Goal: Transaction & Acquisition: Book appointment/travel/reservation

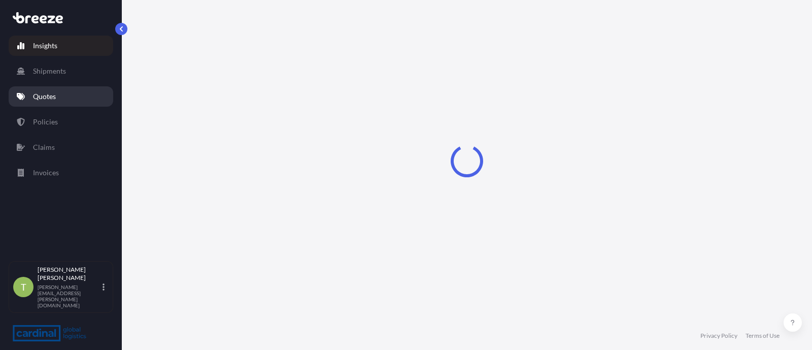
click at [30, 97] on link "Quotes" at bounding box center [61, 96] width 105 height 20
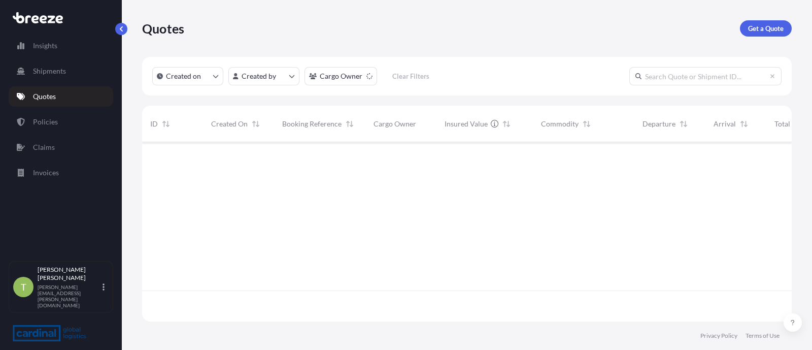
scroll to position [175, 640]
click at [758, 31] on p "Get a Quote" at bounding box center [766, 28] width 36 height 10
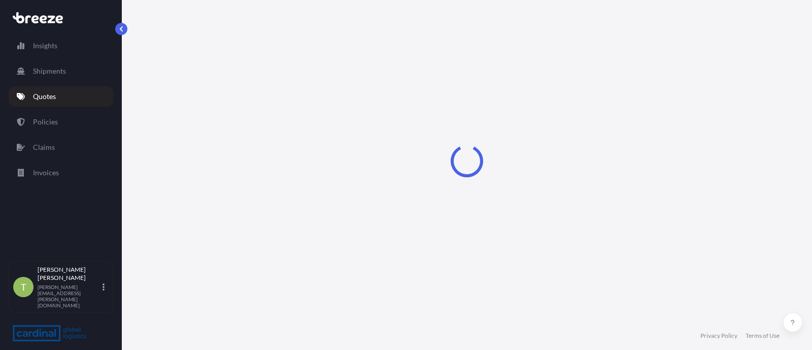
select select "Sea"
select select "1"
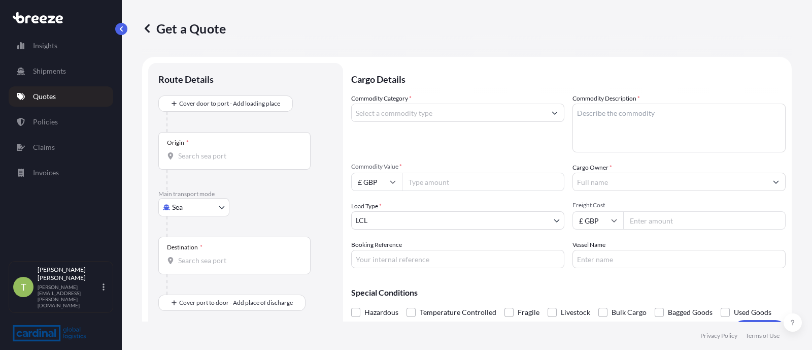
scroll to position [16, 0]
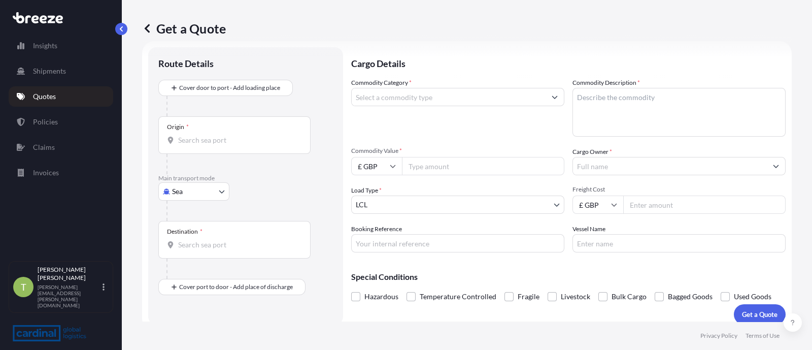
click at [185, 189] on body "Insights Shipments Quotes Policies Claims Invoices T [PERSON_NAME] [PERSON_NAME…" at bounding box center [406, 175] width 812 height 350
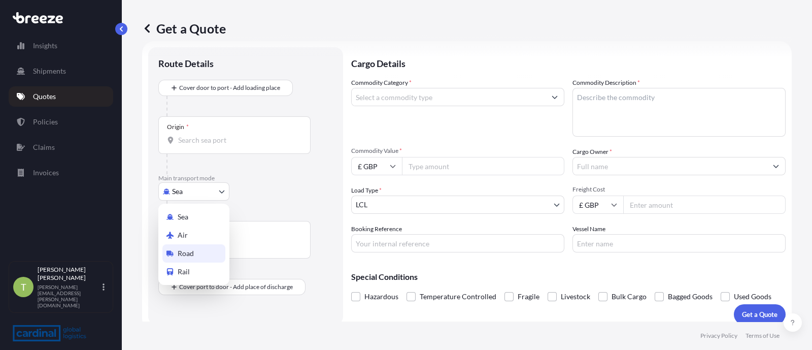
click at [186, 249] on span "Road" at bounding box center [186, 253] width 16 height 10
select select "Road"
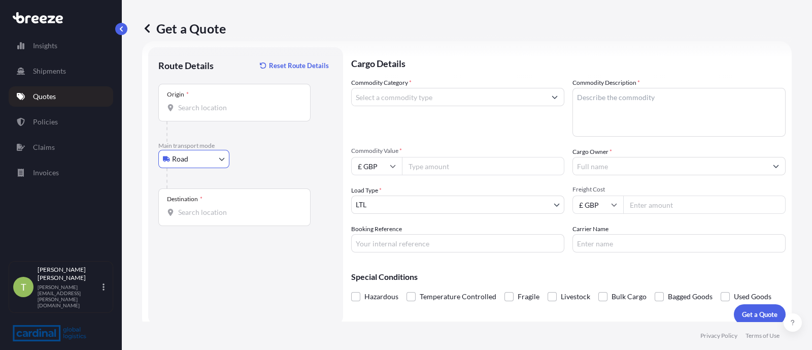
click at [204, 115] on div "Origin *" at bounding box center [234, 103] width 152 height 38
click at [204, 113] on input "Origin *" at bounding box center [238, 108] width 120 height 10
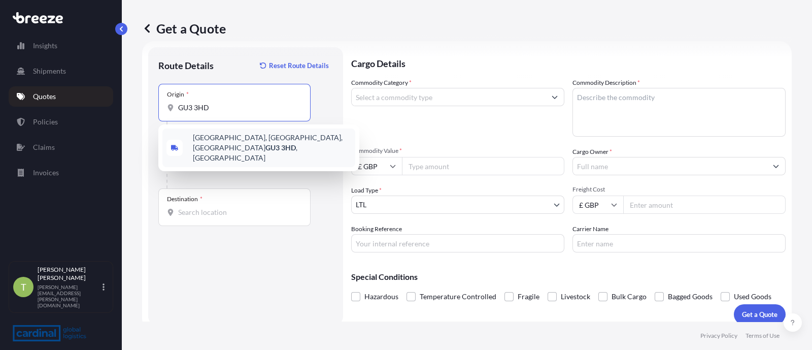
click at [223, 136] on span "[STREET_ADDRESS]" at bounding box center [272, 148] width 158 height 30
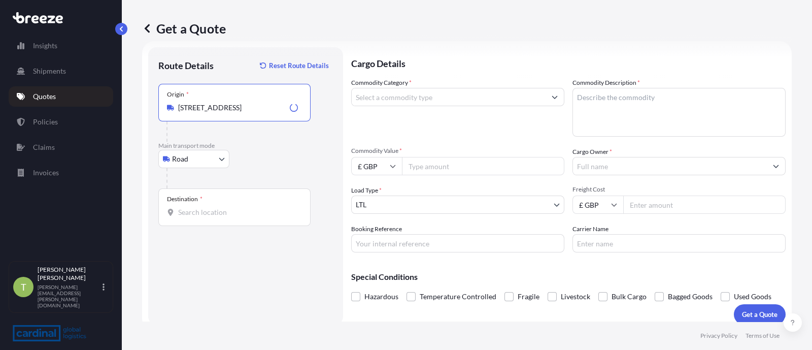
type input "[STREET_ADDRESS]"
click at [201, 199] on span "*" at bounding box center [201, 199] width 3 height 8
click at [201, 207] on input "Destination *" at bounding box center [238, 212] width 120 height 10
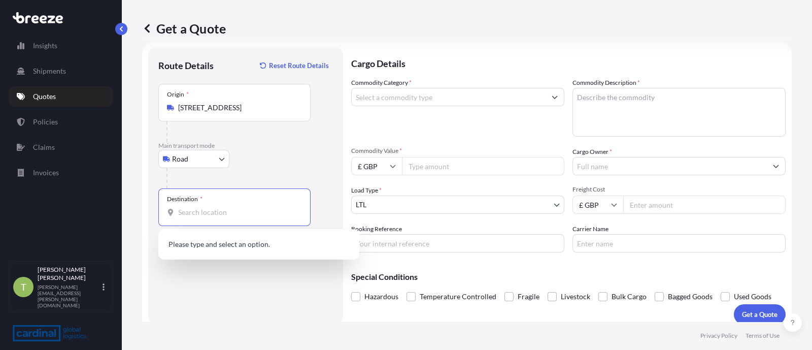
paste input "Uskudar [GEOGRAPHIC_DATA] [GEOGRAPHIC_DATA]"
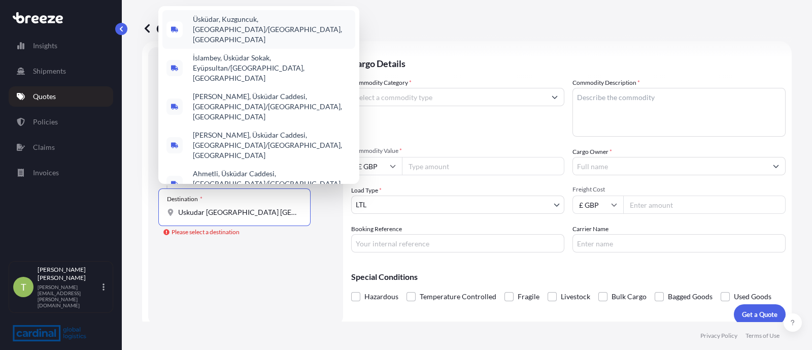
click at [270, 45] on span "Üsküdar, Kuzguncuk, [GEOGRAPHIC_DATA]/[GEOGRAPHIC_DATA], [GEOGRAPHIC_DATA]" at bounding box center [272, 29] width 158 height 30
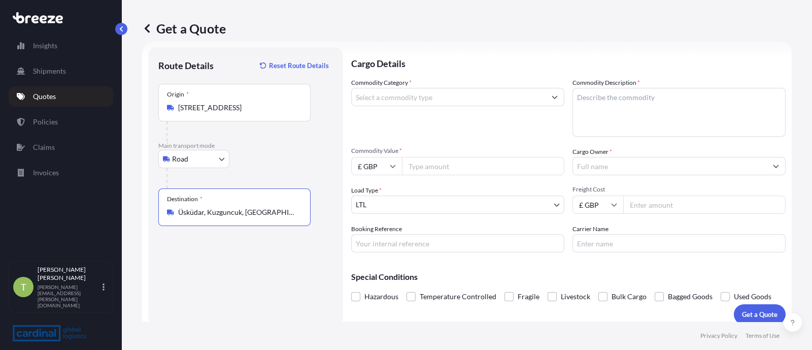
type input "Üsküdar, Kuzguncuk, [GEOGRAPHIC_DATA]/[GEOGRAPHIC_DATA], [GEOGRAPHIC_DATA]"
click at [432, 99] on input "Commodity Category *" at bounding box center [449, 97] width 194 height 18
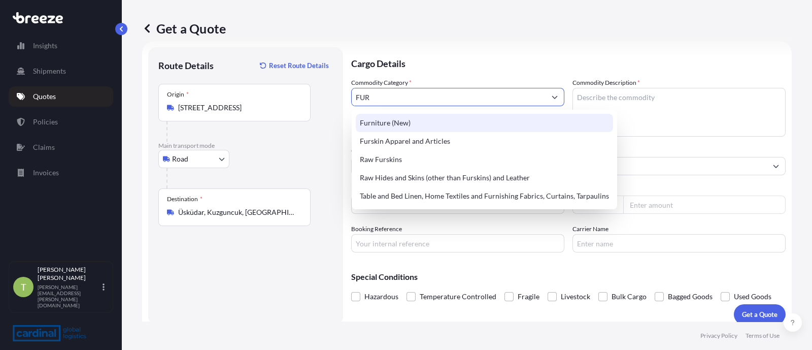
click at [407, 120] on div "Furniture (New)" at bounding box center [484, 123] width 257 height 18
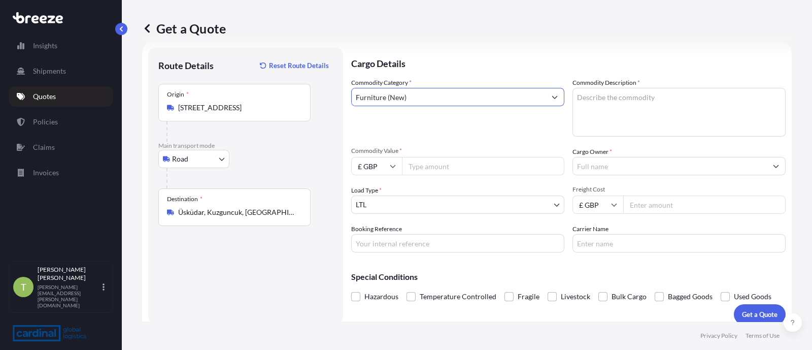
type input "Furniture (New)"
click at [615, 96] on textarea "Commodity Description *" at bounding box center [679, 112] width 213 height 49
type textarea "S"
type textarea "Wooden Sauna"
click at [442, 150] on span "Commodity Value *" at bounding box center [457, 151] width 213 height 8
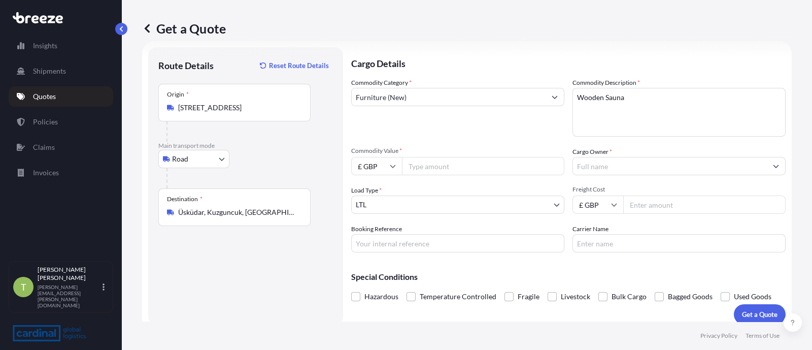
click at [442, 157] on input "Commodity Value *" at bounding box center [483, 166] width 162 height 18
click at [610, 163] on input "Cargo Owner *" at bounding box center [670, 166] width 194 height 18
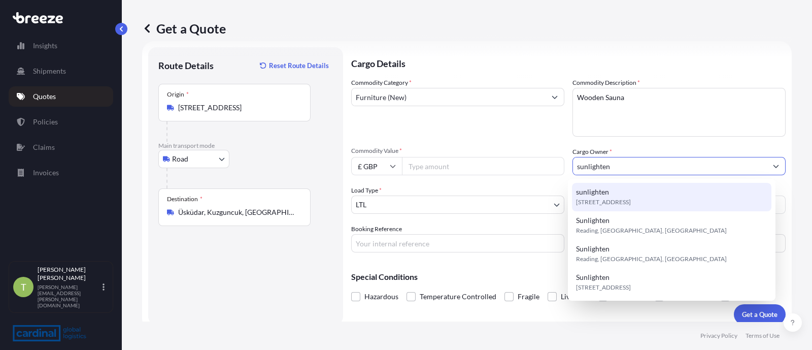
click at [612, 199] on span "[STREET_ADDRESS]" at bounding box center [603, 202] width 55 height 10
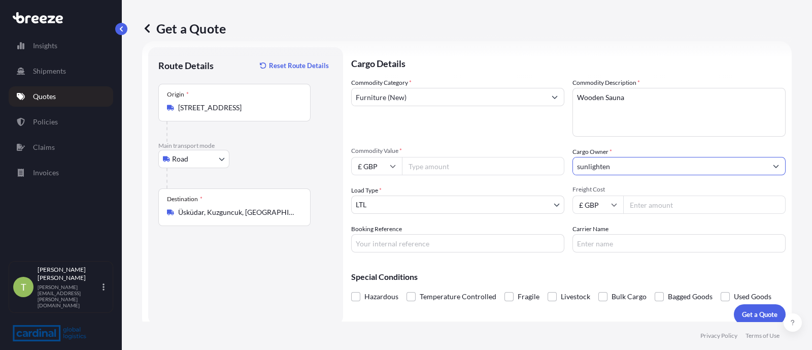
type input "sunlighten"
click at [440, 209] on body "4 options available. Insights Shipments Quotes Policies Claims Invoices T [PERS…" at bounding box center [406, 175] width 812 height 350
click at [642, 202] on input "Freight Cost" at bounding box center [704, 204] width 162 height 18
click at [578, 204] on input "£ GBP" at bounding box center [598, 204] width 51 height 18
click at [585, 234] on div "€ EUR" at bounding box center [593, 231] width 43 height 19
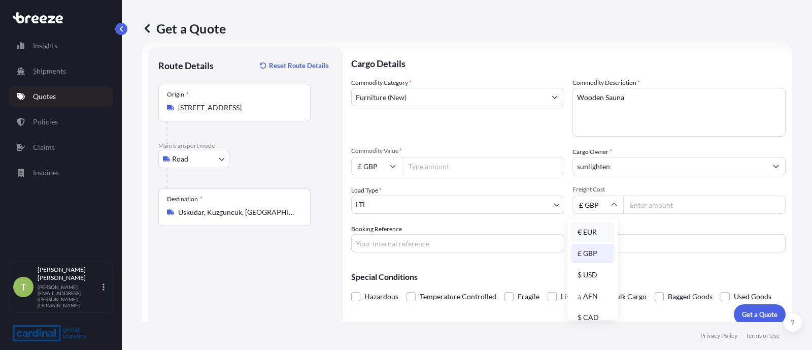
type input "€ EUR"
click at [631, 209] on input "Freight Cost" at bounding box center [704, 204] width 162 height 18
paste input "7"
type input "7450"
click at [742, 309] on p "Get a Quote" at bounding box center [760, 314] width 36 height 10
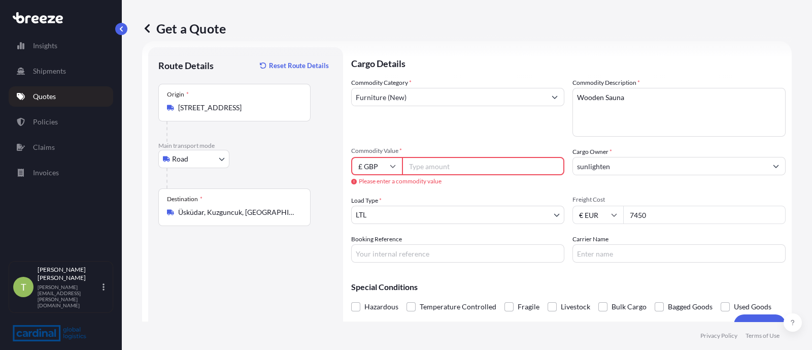
click at [457, 168] on input "Commodity Value *" at bounding box center [483, 166] width 162 height 18
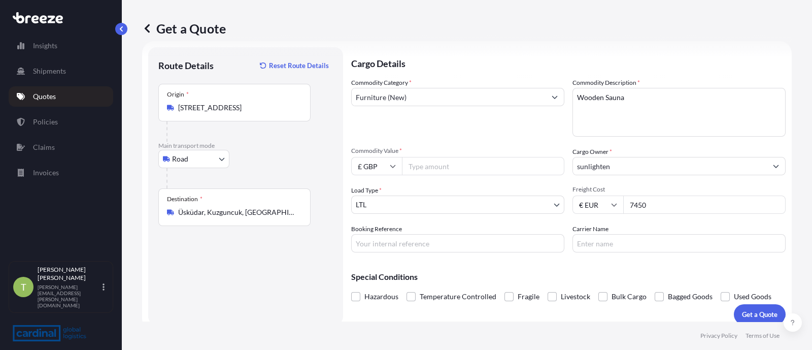
drag, startPoint x: 661, startPoint y: 212, endPoint x: 579, endPoint y: 215, distance: 82.3
click at [579, 215] on div "Commodity Category * Furniture (New) Commodity Description * Wooden Sauna Commo…" at bounding box center [568, 165] width 435 height 175
click at [589, 207] on input "€ EUR" at bounding box center [598, 204] width 51 height 18
click at [592, 253] on div "£ GBP" at bounding box center [593, 253] width 43 height 19
type input "£ GBP"
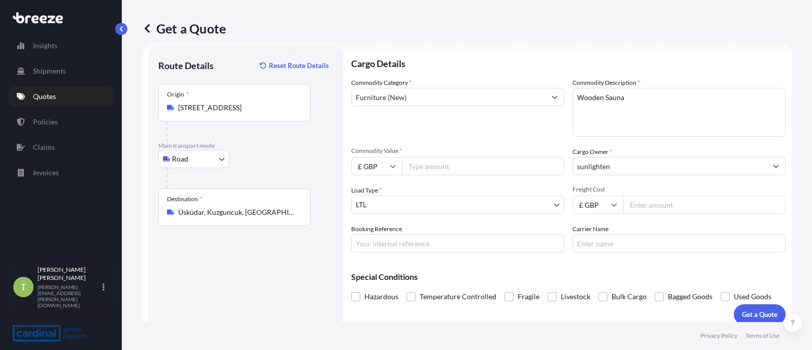
click at [424, 172] on input "Commodity Value *" at bounding box center [483, 166] width 162 height 18
click at [383, 163] on input "£ GBP" at bounding box center [376, 166] width 51 height 18
click at [371, 189] on div "€ EUR" at bounding box center [376, 193] width 43 height 19
type input "€ EUR"
click at [441, 155] on div "Commodity Value * € EUR" at bounding box center [457, 161] width 213 height 28
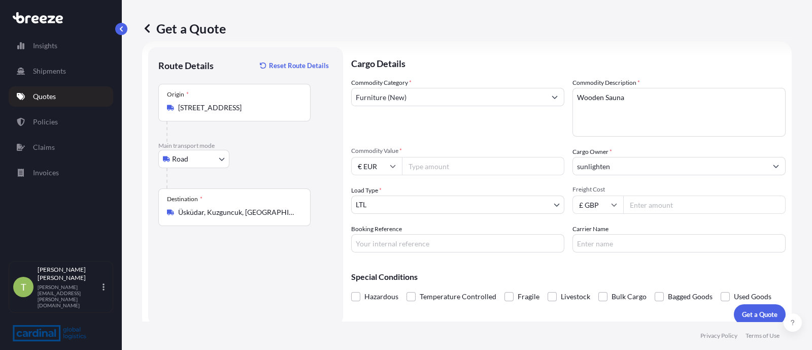
click at [439, 160] on input "Commodity Value *" at bounding box center [483, 166] width 162 height 18
type input "7450"
click at [647, 204] on input "Freight Cost" at bounding box center [704, 204] width 162 height 18
type input "450"
click at [742, 314] on p "Get a Quote" at bounding box center [760, 314] width 36 height 10
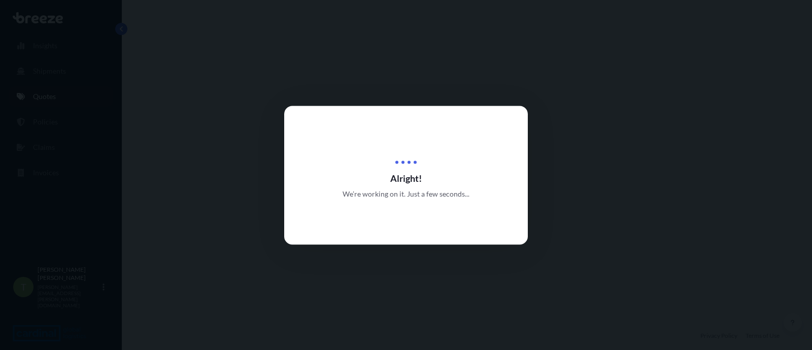
select select "Road"
select select "1"
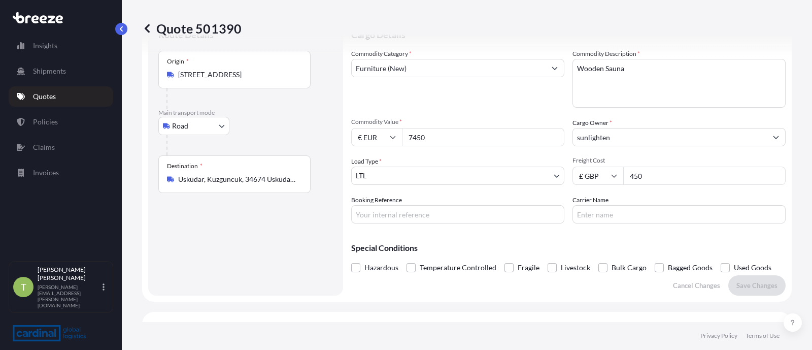
scroll to position [30, 0]
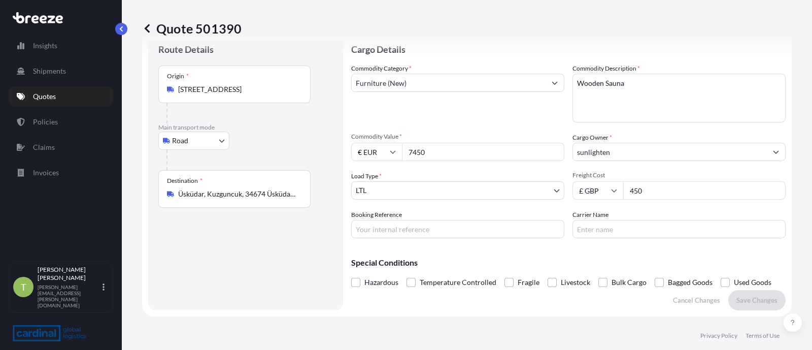
click at [441, 150] on input "7450" at bounding box center [483, 152] width 162 height 18
drag, startPoint x: 447, startPoint y: 150, endPoint x: 390, endPoint y: 153, distance: 57.0
click at [390, 153] on div "€ EUR 7450" at bounding box center [457, 152] width 213 height 18
click at [389, 153] on input "€ EUR" at bounding box center [376, 152] width 51 height 18
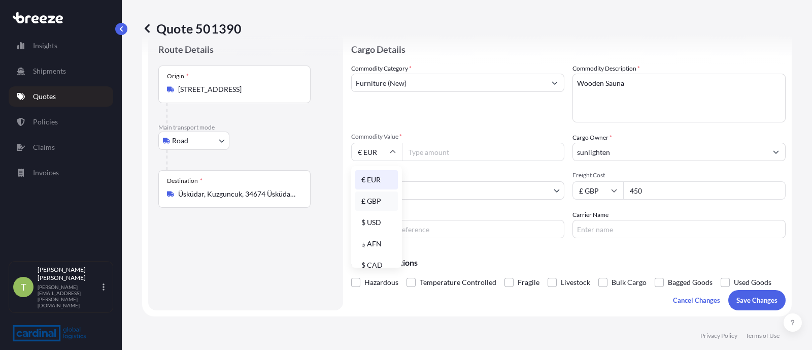
click at [373, 199] on div "£ GBP" at bounding box center [376, 200] width 43 height 19
type input "£ GBP"
click at [421, 156] on input "Commodity Value *" at bounding box center [483, 152] width 162 height 18
type input "9900"
click at [237, 206] on div "Destination * Üsküdar, [GEOGRAPHIC_DATA], 34674 Üsküdar/[GEOGRAPHIC_DATA], [GEO…" at bounding box center [234, 189] width 152 height 38
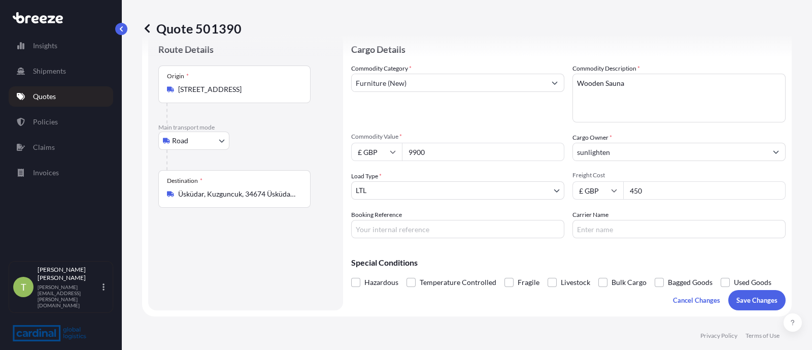
click at [237, 199] on input "Üsküdar, Kuzguncuk, 34674 Üsküdar/[GEOGRAPHIC_DATA], [GEOGRAPHIC_DATA]" at bounding box center [238, 194] width 120 height 10
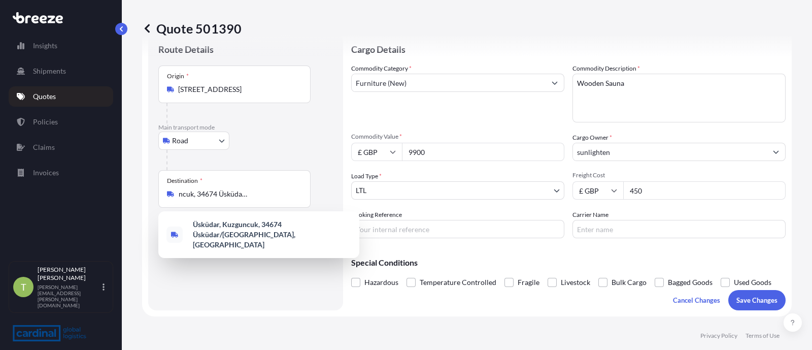
scroll to position [0, 0]
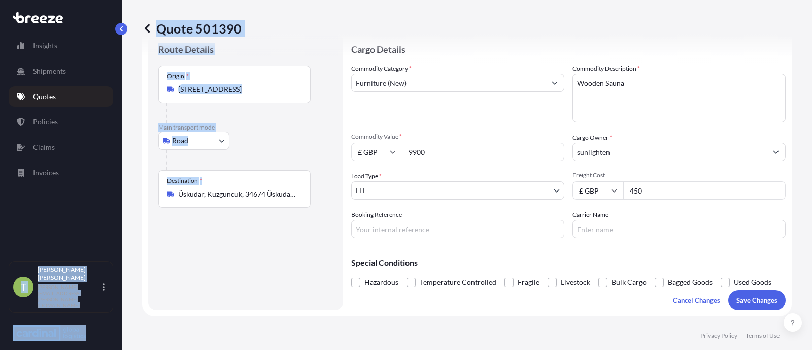
drag, startPoint x: 300, startPoint y: 193, endPoint x: 88, endPoint y: 189, distance: 211.8
click at [88, 189] on div "Insights Shipments Quotes Policies Claims Invoices T [PERSON_NAME] [PERSON_NAME…" at bounding box center [406, 175] width 812 height 350
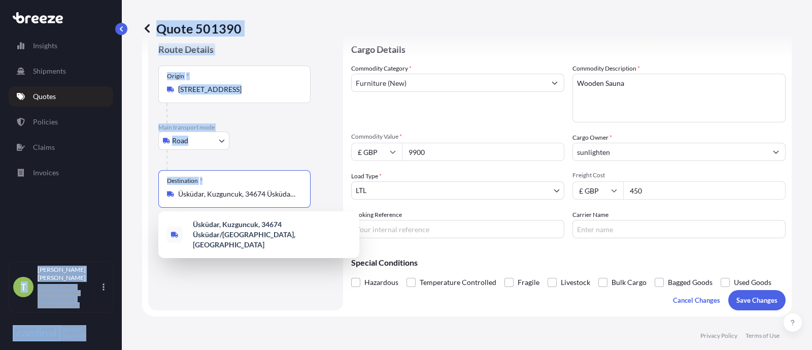
click at [221, 193] on input "Üsküdar, Kuzguncuk, 34674 Üsküdar/[GEOGRAPHIC_DATA], [GEOGRAPHIC_DATA]" at bounding box center [238, 194] width 120 height 10
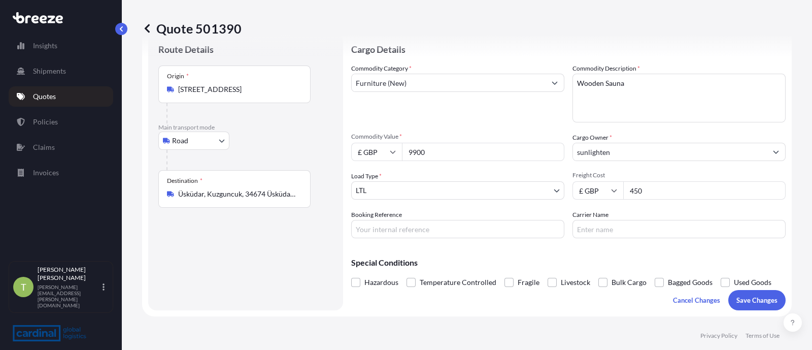
drag, startPoint x: 300, startPoint y: 192, endPoint x: 172, endPoint y: 194, distance: 128.0
click at [172, 194] on div "Üsküdar, Kuzguncuk, 34674 Üsküdar/[GEOGRAPHIC_DATA], [GEOGRAPHIC_DATA]" at bounding box center [234, 194] width 135 height 10
click at [212, 187] on div "Destination * Üsküdar, [GEOGRAPHIC_DATA], 34674 Üsküdar/[GEOGRAPHIC_DATA], [GEO…" at bounding box center [234, 189] width 152 height 38
click at [212, 189] on input "Üsküdar, Kuzguncuk, 34674 Üsküdar/[GEOGRAPHIC_DATA], [GEOGRAPHIC_DATA]" at bounding box center [238, 194] width 120 height 10
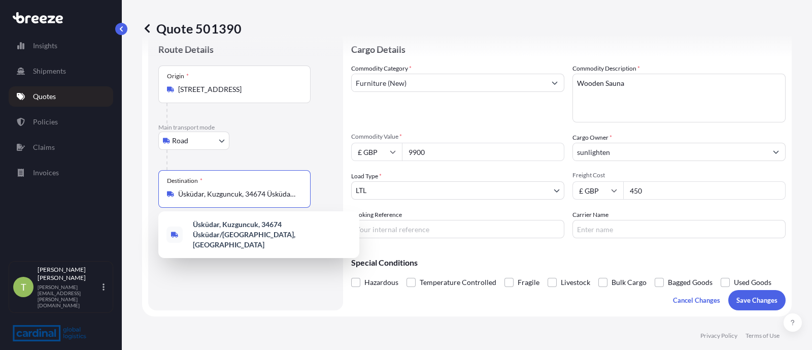
drag, startPoint x: 178, startPoint y: 191, endPoint x: 295, endPoint y: 198, distance: 117.9
click at [295, 198] on input "Üsküdar, Kuzguncuk, 34674 Üsküdar/[GEOGRAPHIC_DATA], [GEOGRAPHIC_DATA]" at bounding box center [238, 194] width 120 height 10
drag, startPoint x: 295, startPoint y: 198, endPoint x: 200, endPoint y: 193, distance: 96.1
click at [200, 193] on div "Üsküdar, Kuzguncuk, 34674 Üsküdar/[GEOGRAPHIC_DATA], [GEOGRAPHIC_DATA]" at bounding box center [234, 194] width 135 height 10
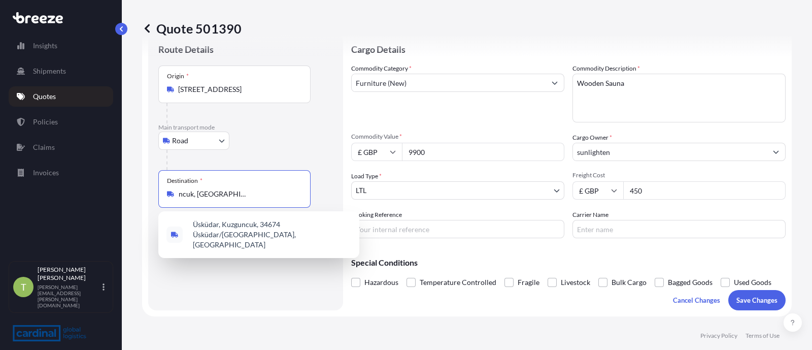
scroll to position [0, 0]
type input "Üsküdar, Kuzguncukİstanbul, [GEOGRAPHIC_DATA]"
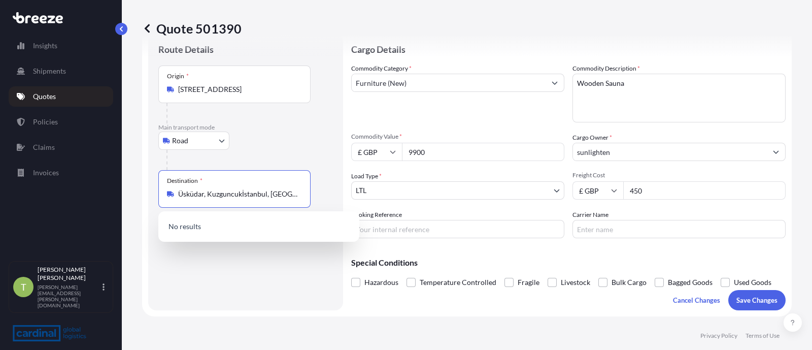
drag, startPoint x: 178, startPoint y: 191, endPoint x: 383, endPoint y: 200, distance: 205.8
click at [383, 200] on form "Route Details Place of loading Road Road Rail Origin * [GEOGRAPHIC_DATA] Main t…" at bounding box center [467, 171] width 650 height 289
paste input "İstanbul 34500"
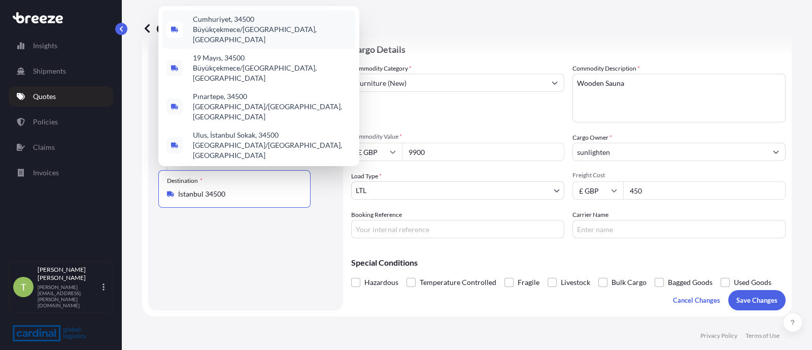
click at [255, 43] on span "Cumhuriyet, 34500 Büyükçekmece/[GEOGRAPHIC_DATA], [GEOGRAPHIC_DATA]" at bounding box center [272, 29] width 158 height 30
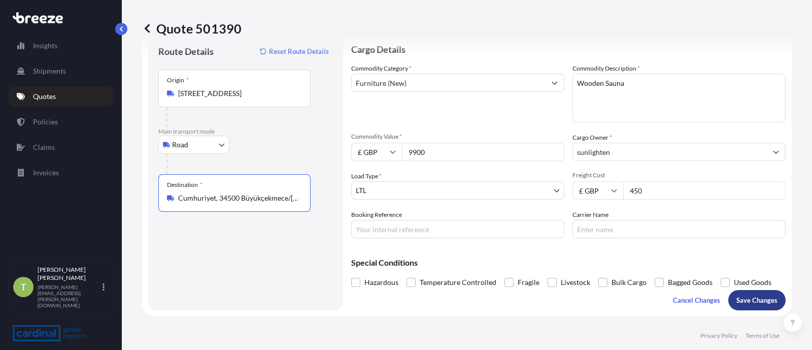
type input "Cumhuriyet, 34500 Büyükçekmece/[GEOGRAPHIC_DATA], [GEOGRAPHIC_DATA]"
click at [738, 297] on p "Save Changes" at bounding box center [757, 300] width 41 height 10
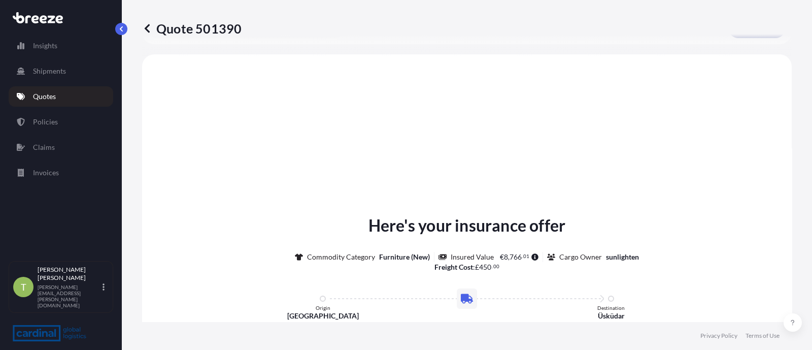
scroll to position [305, 0]
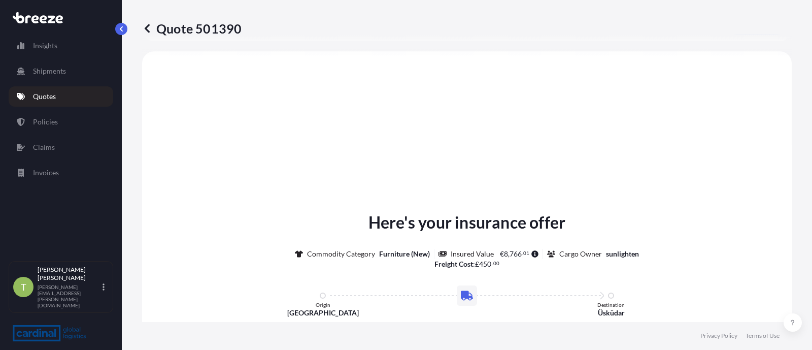
select select "Road"
select select "1"
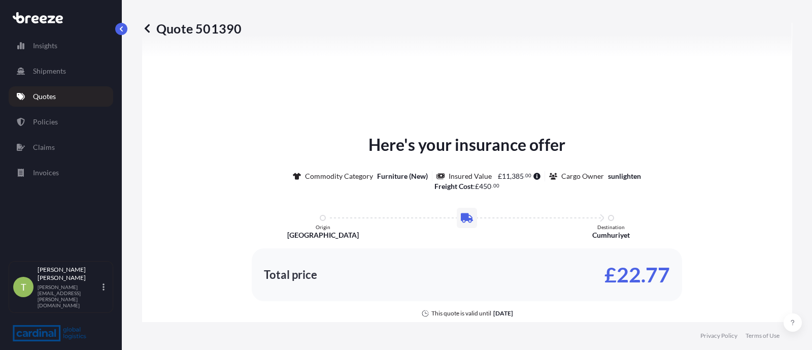
scroll to position [464, 0]
